Goal: Task Accomplishment & Management: Use online tool/utility

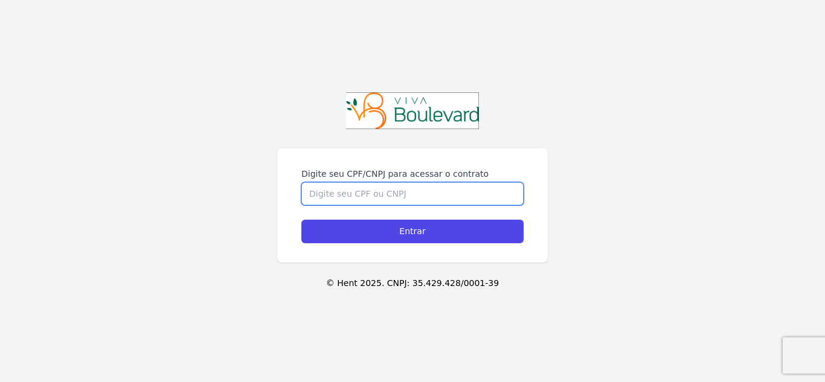
click at [350, 197] on input "Digite seu CPF/CNPJ para acessar o contrato" at bounding box center [412, 193] width 222 height 23
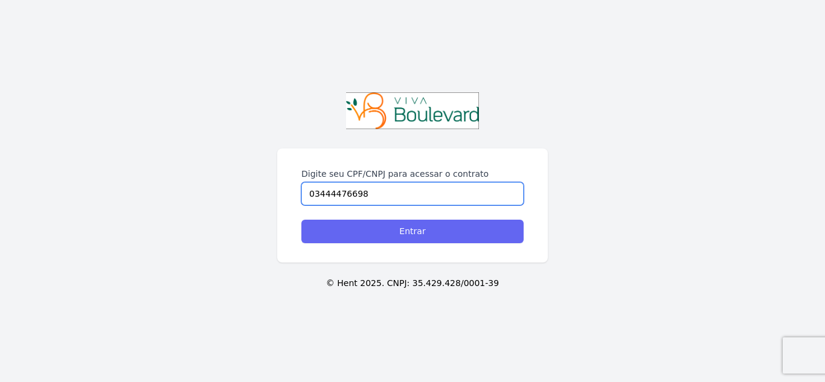
type input "03444476698"
click at [402, 230] on input "Entrar" at bounding box center [412, 232] width 222 height 24
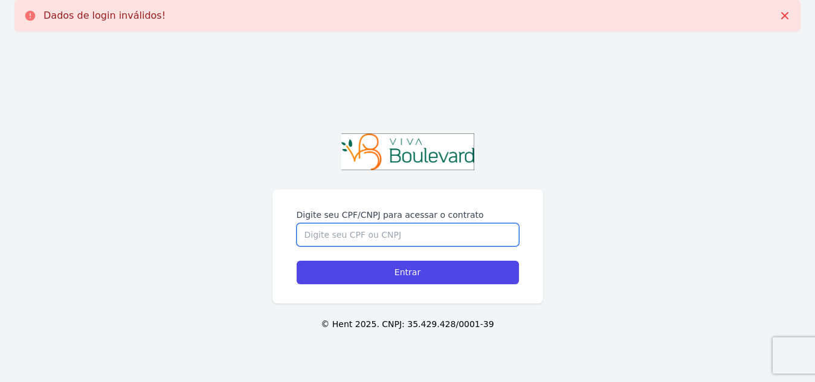
click at [367, 235] on input "Digite seu CPF/CNPJ para acessar o contrato" at bounding box center [407, 234] width 222 height 23
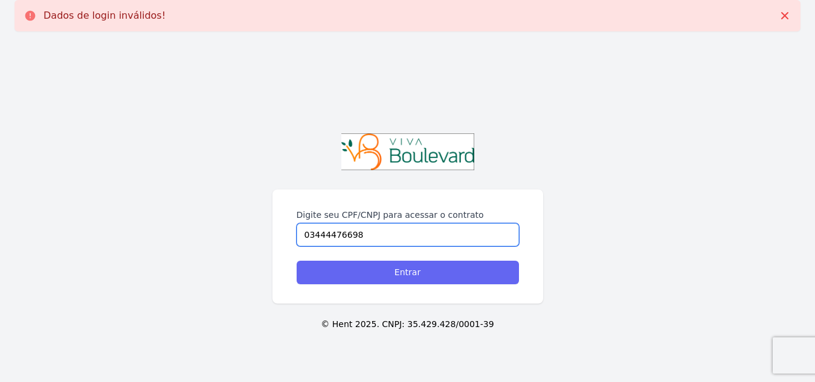
type input "03444476698"
click at [382, 274] on input "Entrar" at bounding box center [407, 273] width 222 height 24
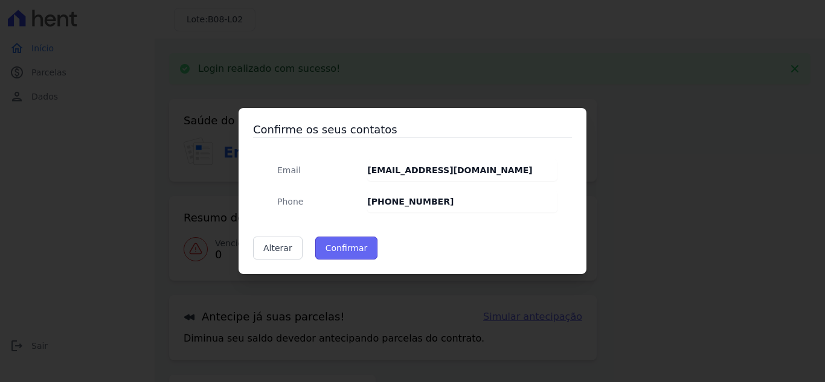
click at [359, 250] on button "Confirmar" at bounding box center [346, 248] width 63 height 23
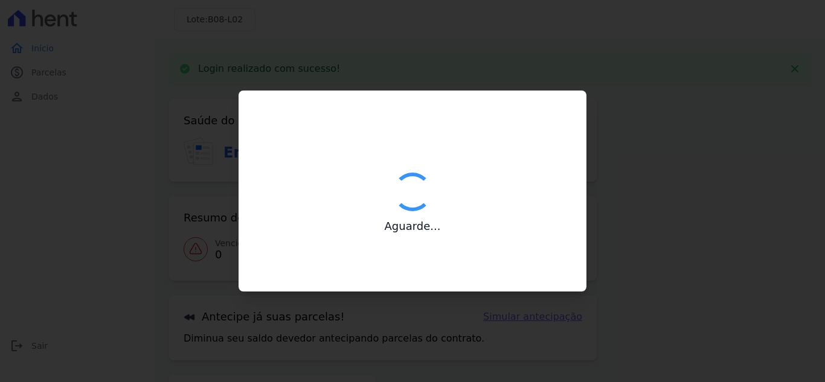
type input "Contatos confirmados com sucesso."
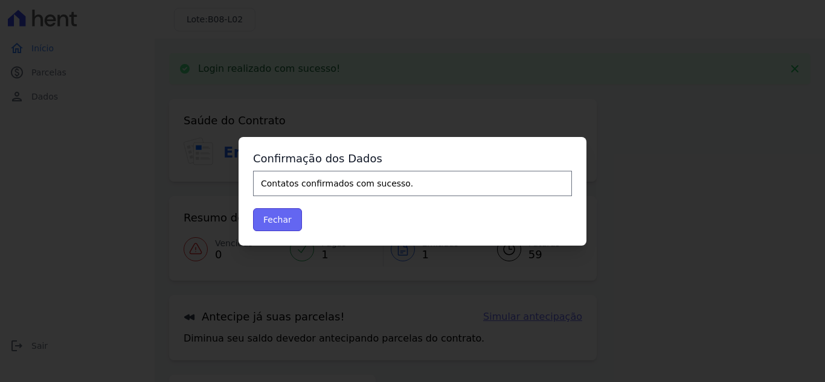
click at [281, 220] on button "Fechar" at bounding box center [277, 219] width 49 height 23
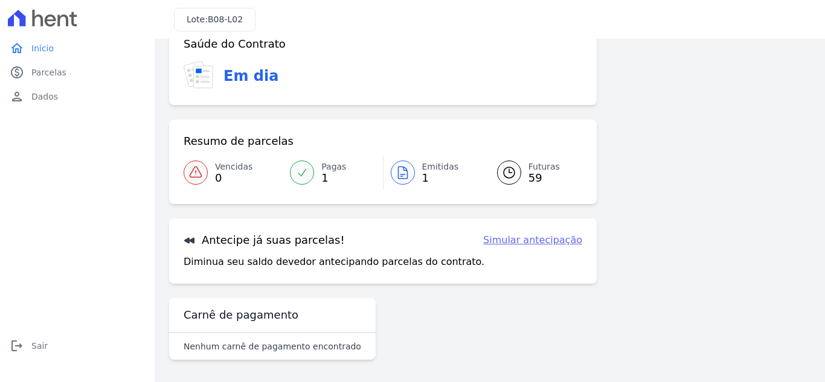
scroll to position [33, 0]
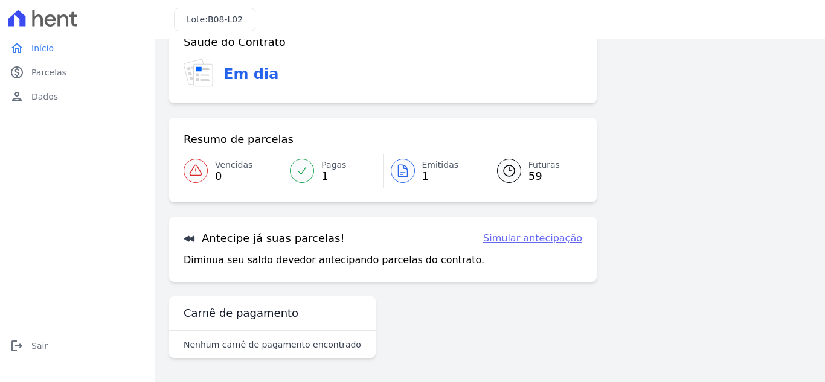
click at [306, 165] on icon at bounding box center [302, 171] width 12 height 12
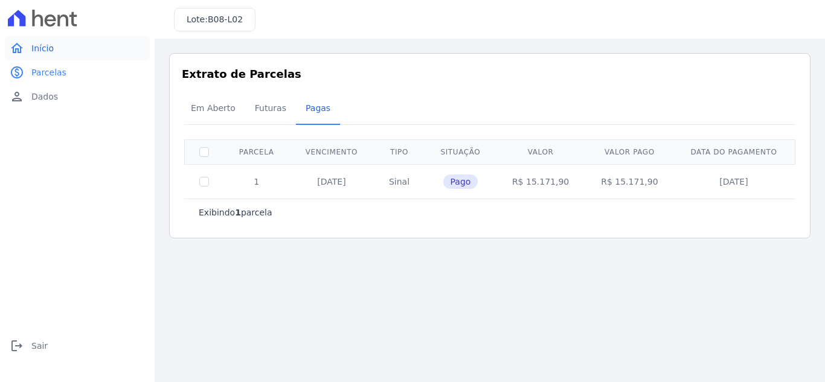
click at [40, 47] on span "Início" at bounding box center [42, 48] width 22 height 12
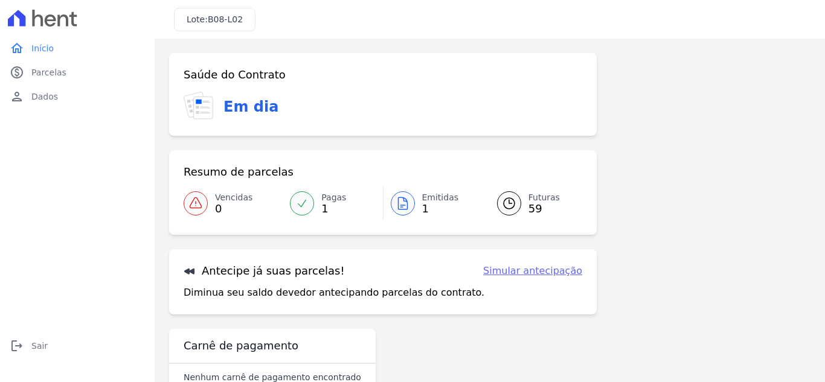
scroll to position [33, 0]
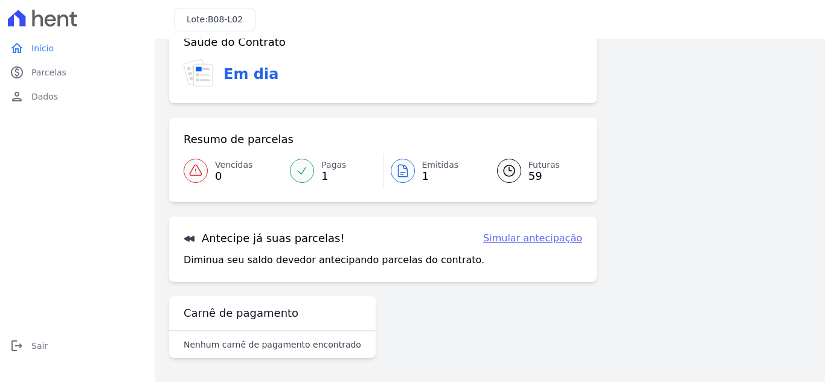
click at [415, 173] on link "Emitidas 1" at bounding box center [432, 171] width 99 height 34
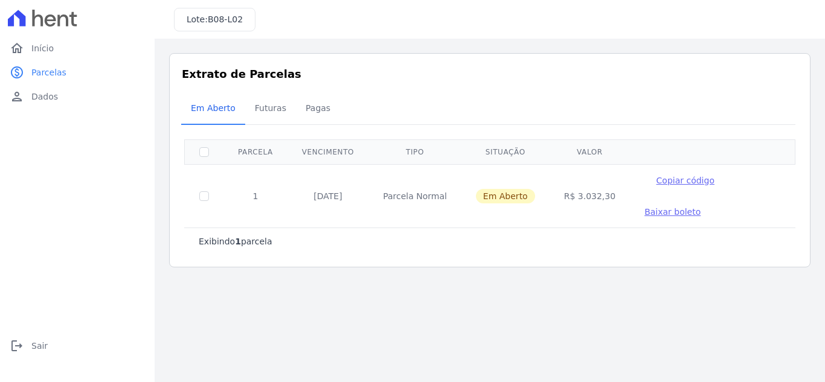
click at [659, 212] on span "Baixar boleto" at bounding box center [672, 212] width 56 height 10
